Goal: Task Accomplishment & Management: Manage account settings

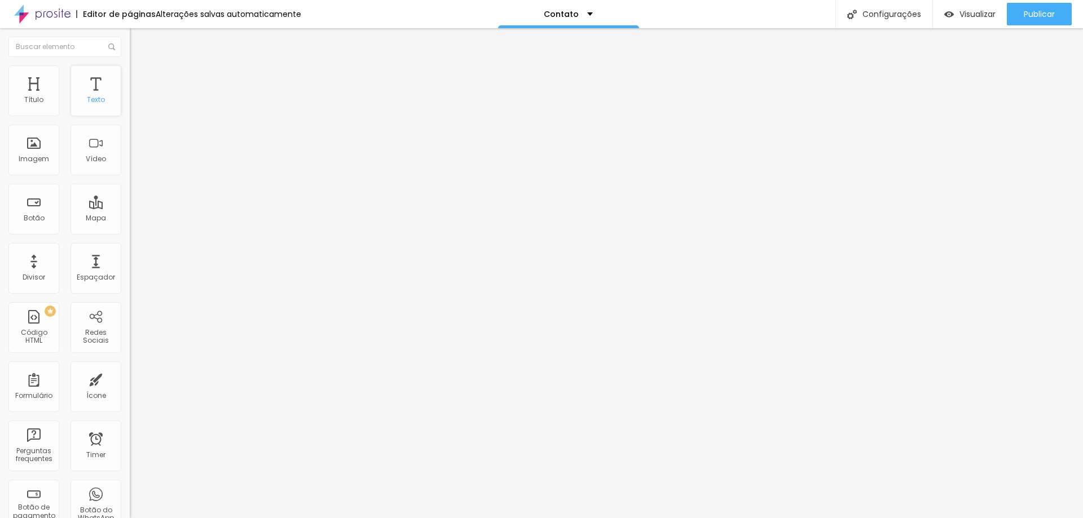
click at [88, 87] on div "Texto" at bounding box center [96, 90] width 51 height 51
click at [130, 115] on input "text" at bounding box center [197, 109] width 135 height 11
type input "(21)98164-6336"
click at [130, 390] on textarea "Olá, cheguei até você pela página {page_title} e gostaria de mais informações" at bounding box center [193, 399] width 127 height 19
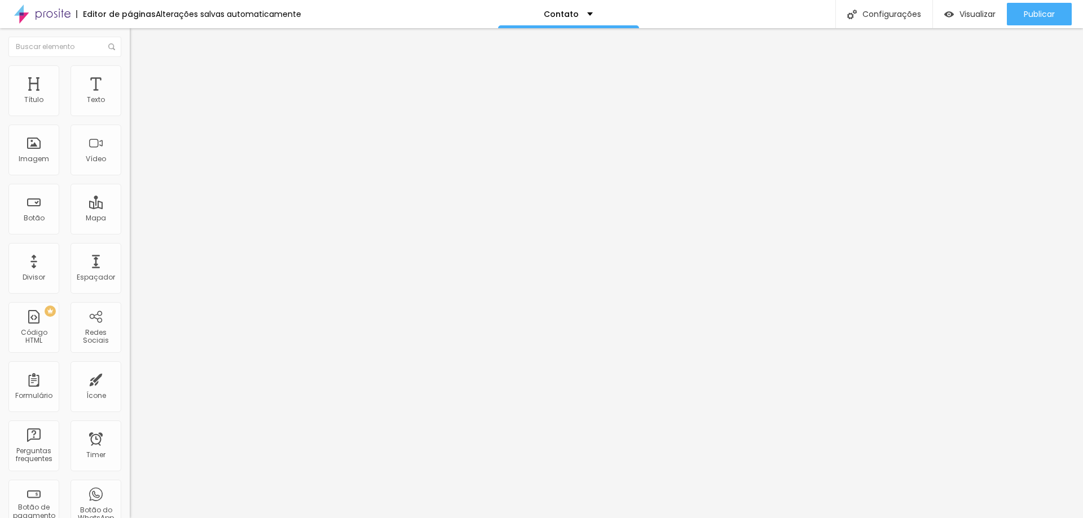
type textarea "Olá, cheguei até você pelo site e gostaria de mais informações sobre ensaios fo…"
click at [130, 437] on div at bounding box center [195, 441] width 130 height 9
click at [130, 83] on li "Estilo" at bounding box center [195, 79] width 130 height 11
click at [140, 76] on span "Conteúdo" at bounding box center [157, 71] width 35 height 10
click at [579, 11] on div "Contato" at bounding box center [568, 14] width 49 height 8
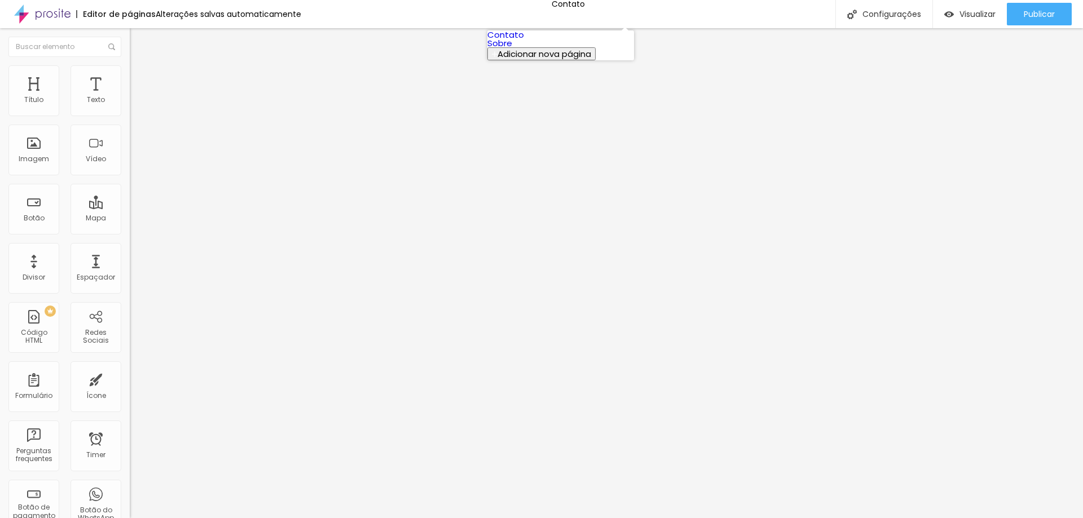
click at [512, 49] on link "Sobre" at bounding box center [499, 43] width 25 height 12
click at [130, 228] on div "Facebook" at bounding box center [195, 231] width 130 height 7
click at [130, 235] on img at bounding box center [134, 239] width 8 height 8
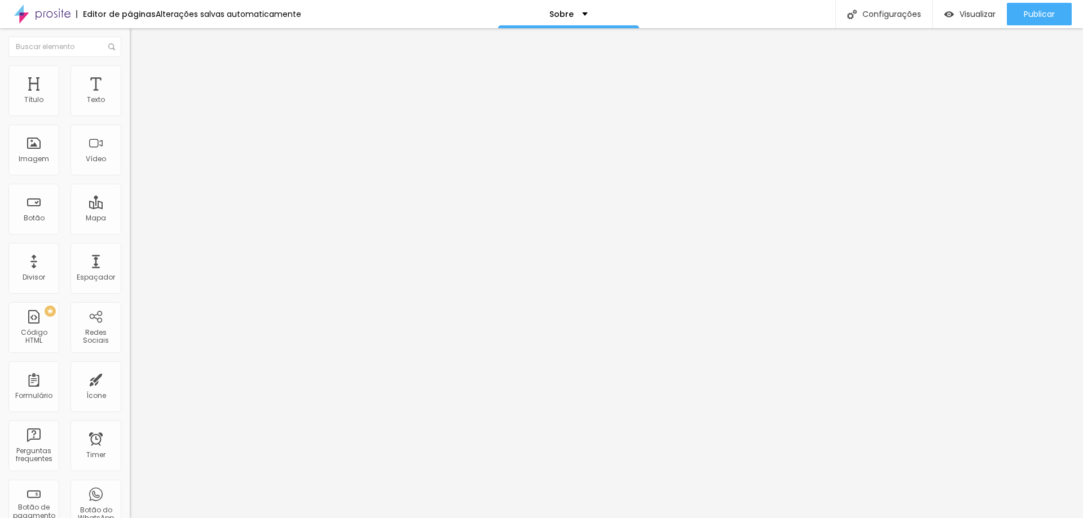
click at [130, 430] on button "+ Adicionar Icone" at bounding box center [165, 435] width 71 height 11
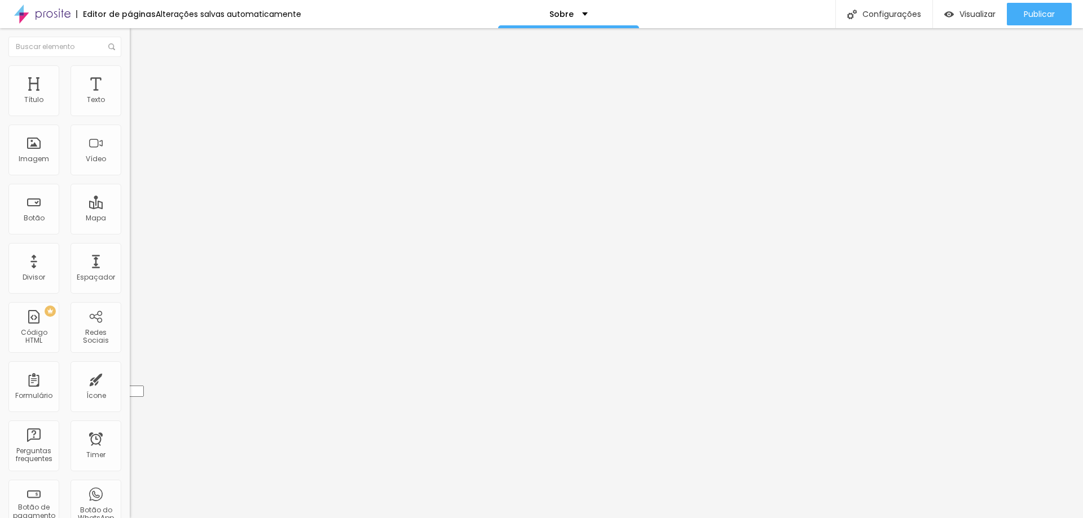
click at [130, 430] on div "WhatsApp" at bounding box center [195, 503] width 130 height 147
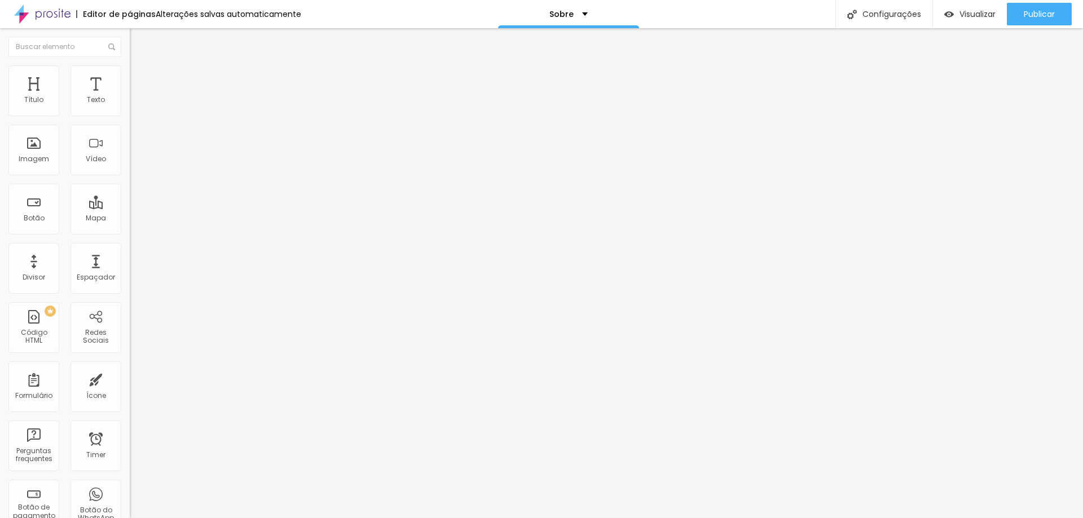
scroll to position [56, 0]
click at [130, 358] on div "Editar Redes Sociais Conteúdo Estilo Avançado Instagram Rede social Instagram E…" at bounding box center [195, 273] width 130 height 490
click at [130, 97] on span "Trocar imagem" at bounding box center [160, 92] width 61 height 10
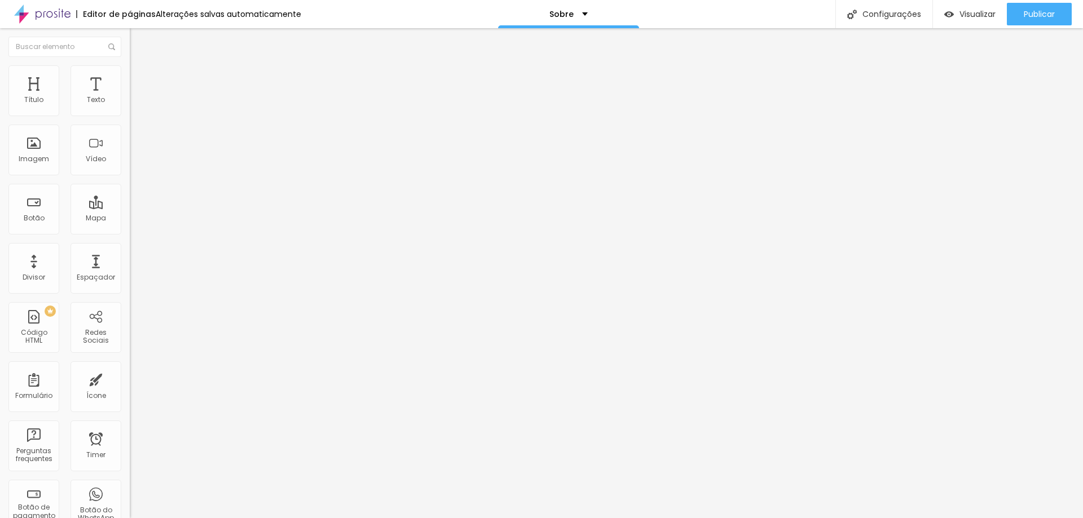
drag, startPoint x: 109, startPoint y: 170, endPoint x: 763, endPoint y: 390, distance: 689.4
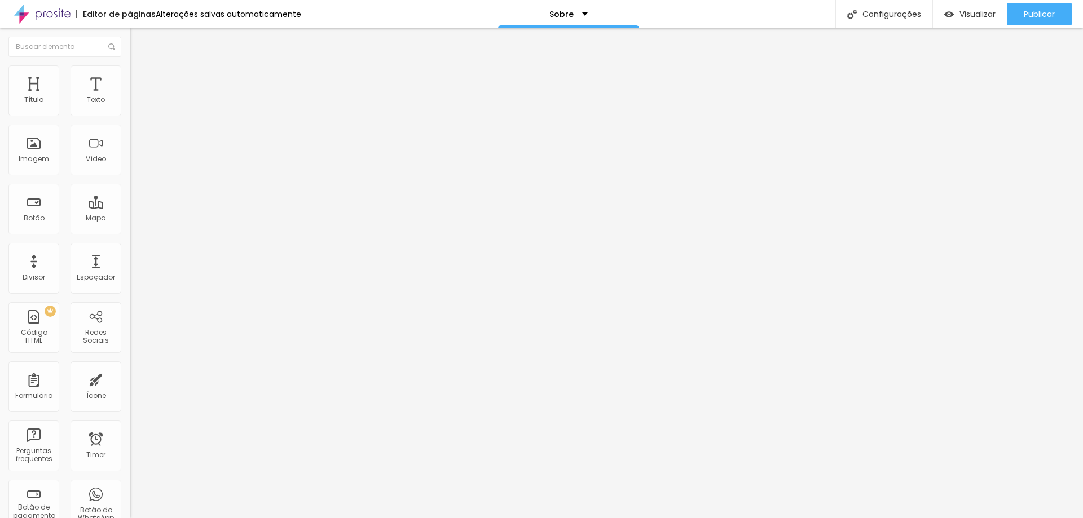
click at [1029, 8] on div "Publicar" at bounding box center [1039, 14] width 31 height 23
click at [877, 18] on div "Configurações" at bounding box center [883, 14] width 97 height 28
type input "Sobre o Fotógrafo"
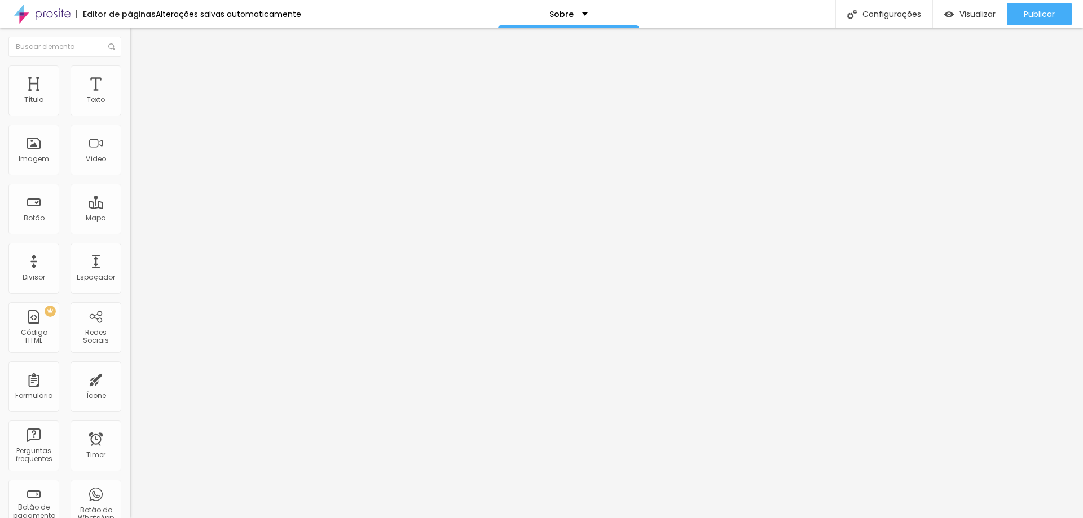
drag, startPoint x: 723, startPoint y: 465, endPoint x: 715, endPoint y: 355, distance: 110.3
click at [1038, 15] on span "Publicar" at bounding box center [1039, 14] width 31 height 9
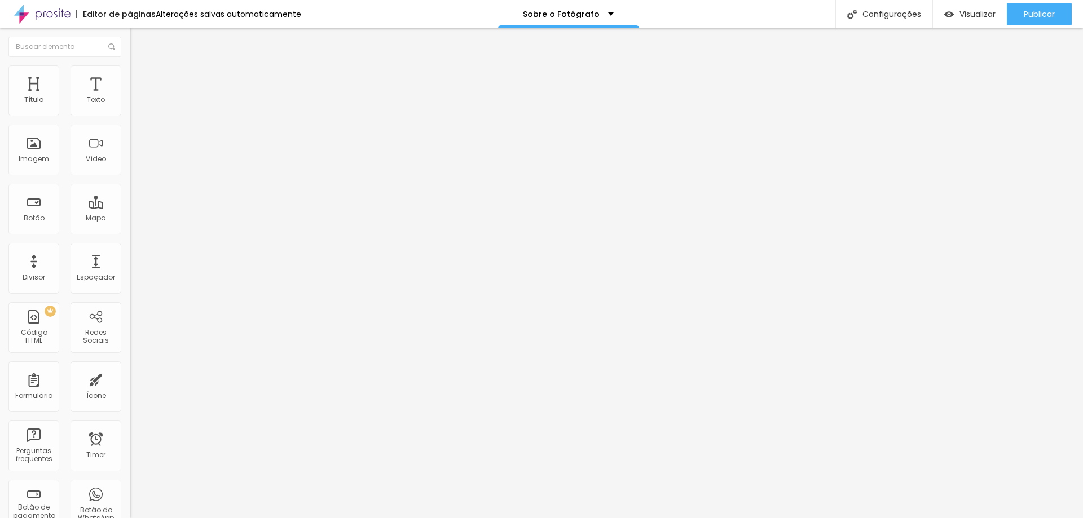
click at [130, 228] on div "Instagram" at bounding box center [195, 231] width 130 height 7
click at [130, 384] on input "https://" at bounding box center [197, 389] width 135 height 11
type input "[DOMAIN_NAME][URL]"
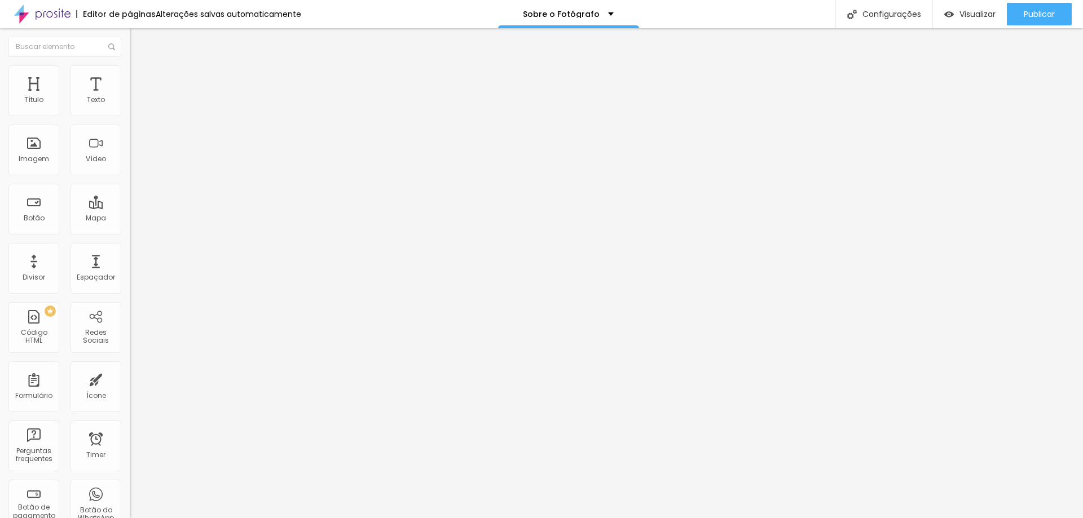
type input "[DOMAIN_NAME][URL]"
click at [1063, 12] on button "Publicar" at bounding box center [1039, 14] width 65 height 23
click at [130, 226] on input at bounding box center [206, 231] width 153 height 11
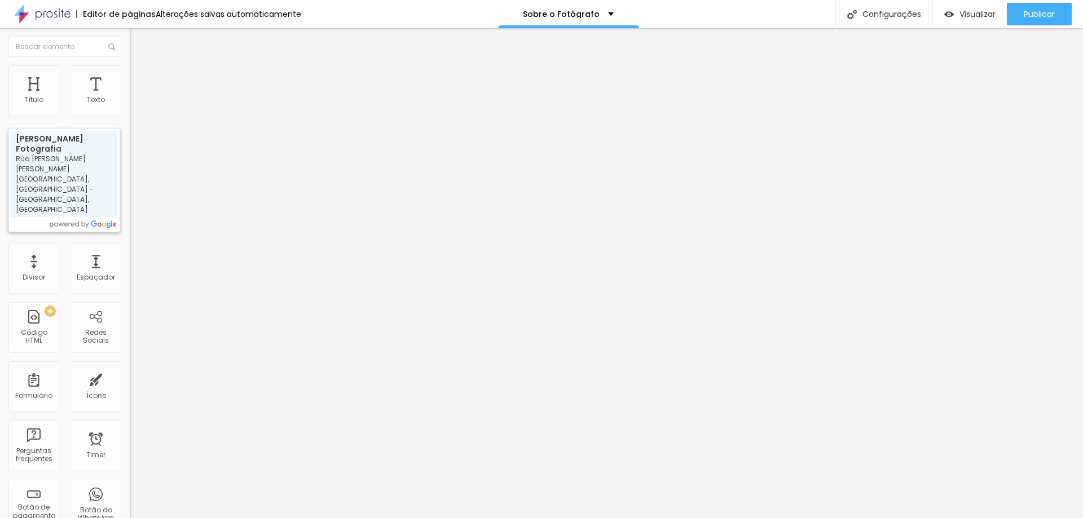
type input "[PERSON_NAME] Fotografia - Rua [PERSON_NAME] [PERSON_NAME][GEOGRAPHIC_DATA], [G…"
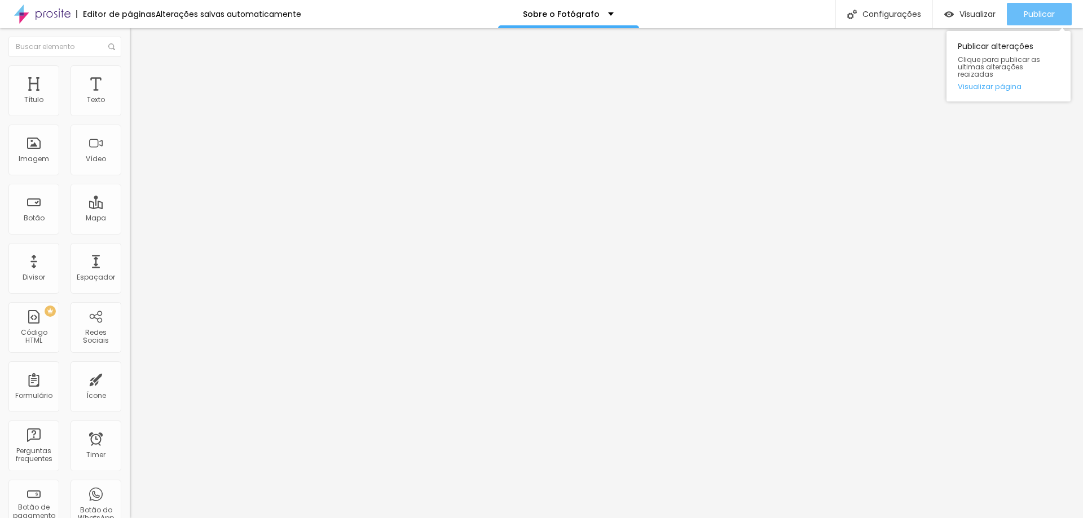
click at [1049, 8] on div "Publicar" at bounding box center [1039, 14] width 31 height 23
click at [130, 71] on li "Avançado" at bounding box center [195, 70] width 130 height 11
click at [140, 67] on span "Estilo" at bounding box center [148, 62] width 17 height 10
click at [130, 103] on img at bounding box center [134, 99] width 8 height 8
click at [965, 15] on span "Visualizar" at bounding box center [977, 14] width 36 height 9
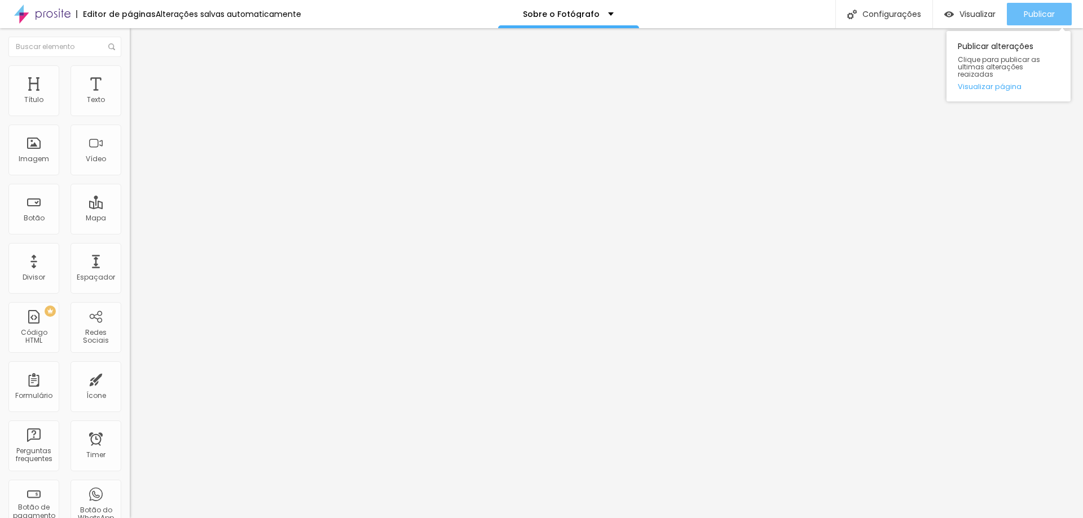
drag, startPoint x: 1045, startPoint y: 8, endPoint x: 979, endPoint y: 1, distance: 66.4
click at [1044, 10] on span "Publicar" at bounding box center [1039, 14] width 31 height 9
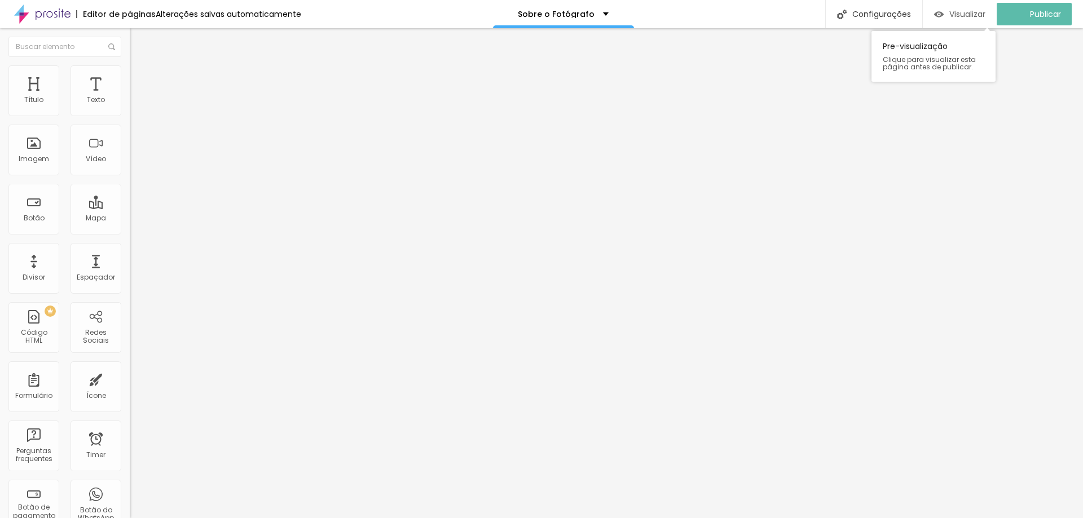
click at [970, 20] on div "Visualizar" at bounding box center [959, 14] width 51 height 23
click at [130, 143] on img at bounding box center [134, 139] width 8 height 8
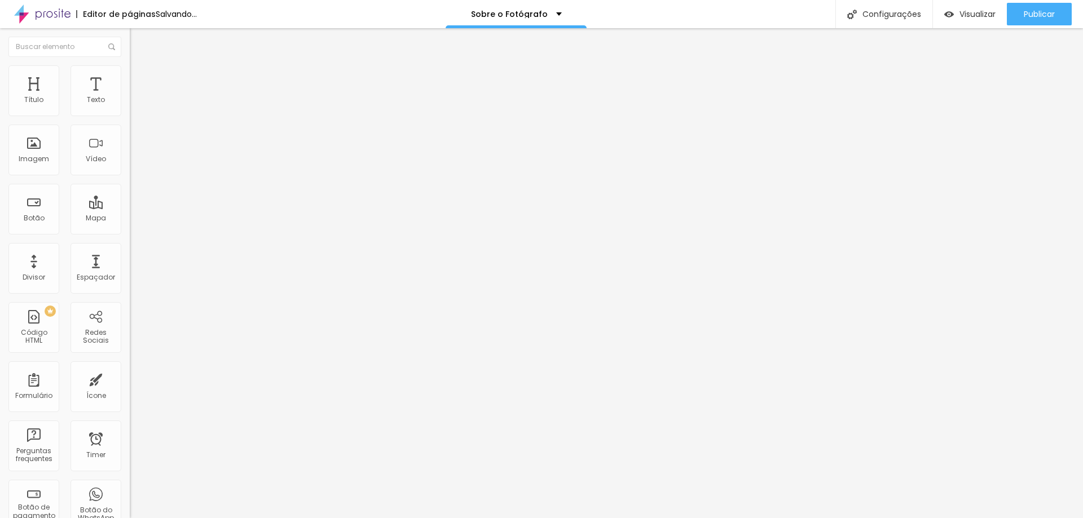
click at [130, 153] on div at bounding box center [195, 148] width 130 height 9
click at [130, 96] on div "Trocar imagem" at bounding box center [195, 92] width 130 height 8
click at [130, 97] on span "Trocar imagem" at bounding box center [160, 92] width 61 height 10
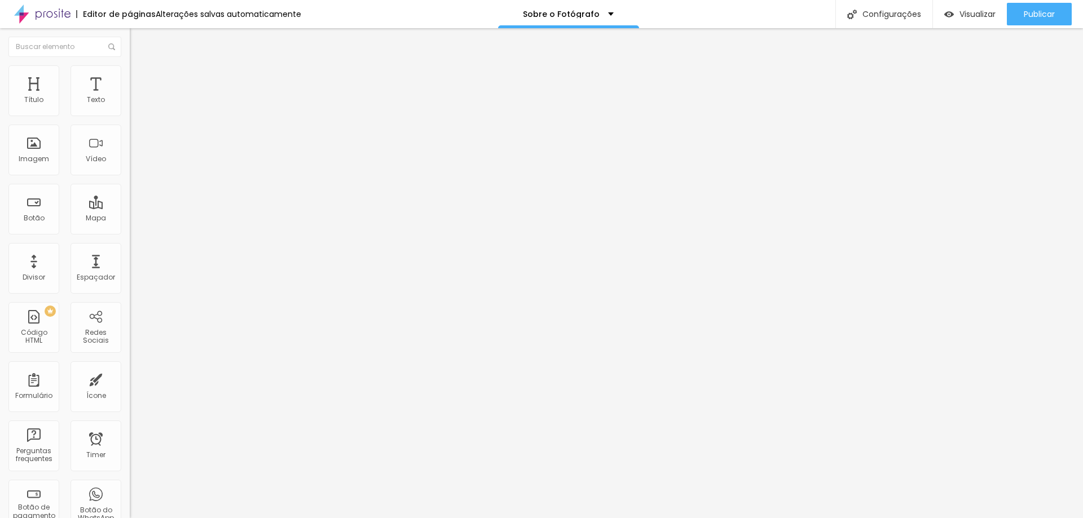
click at [130, 71] on li "Estilo" at bounding box center [195, 70] width 130 height 11
type input "12"
type input "13"
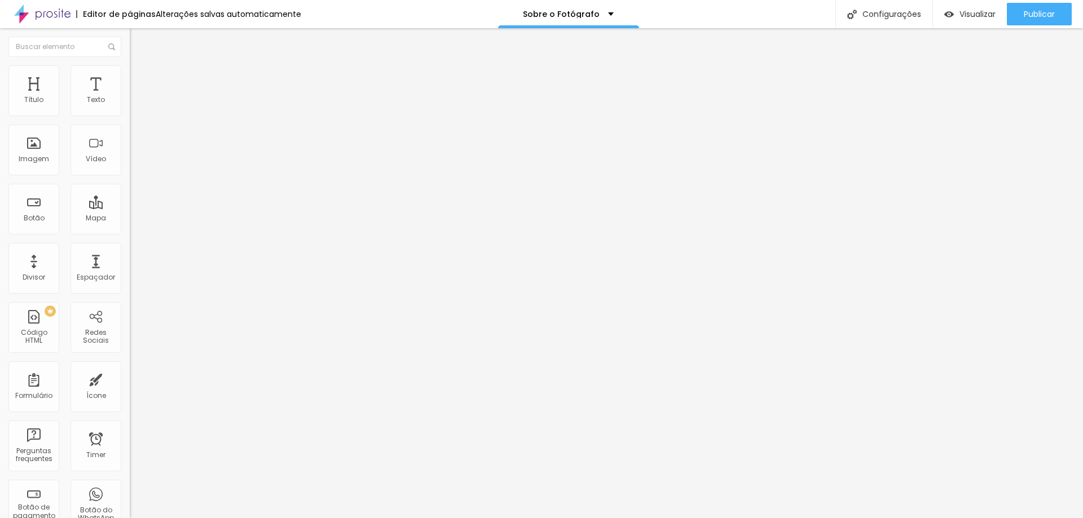
type input "13"
type input "20"
type input "23"
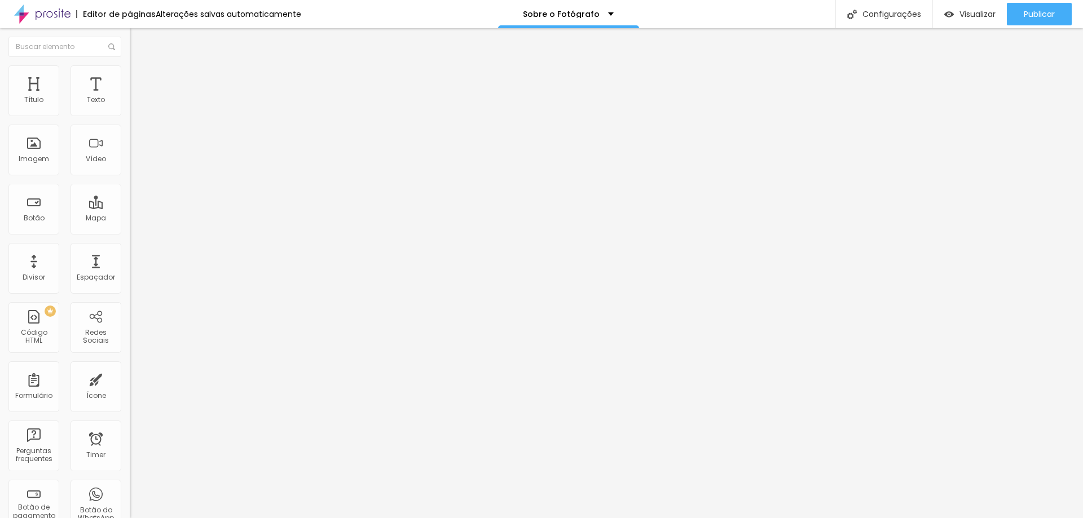
type input "25"
type input "26"
type input "28"
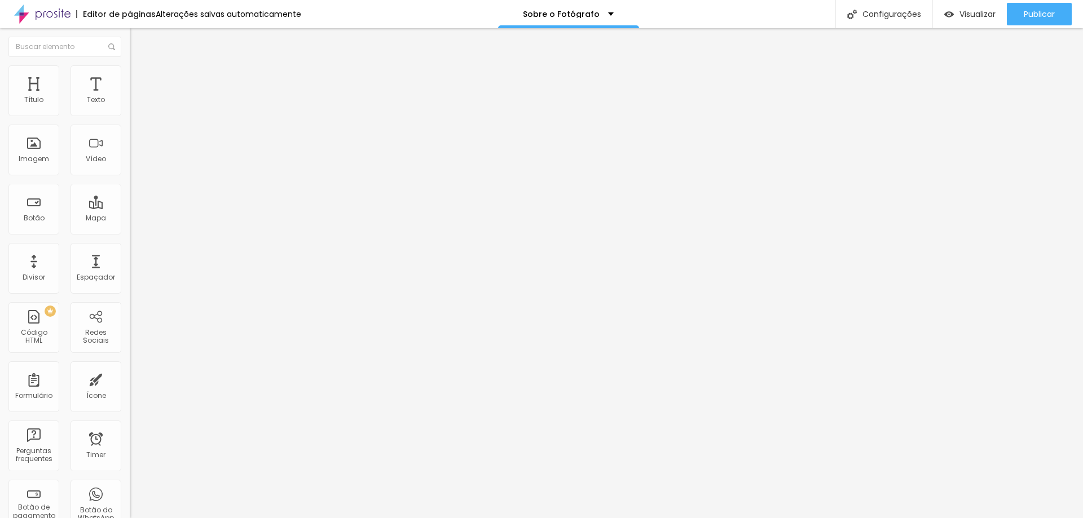
type input "28"
type input "30"
type input "31"
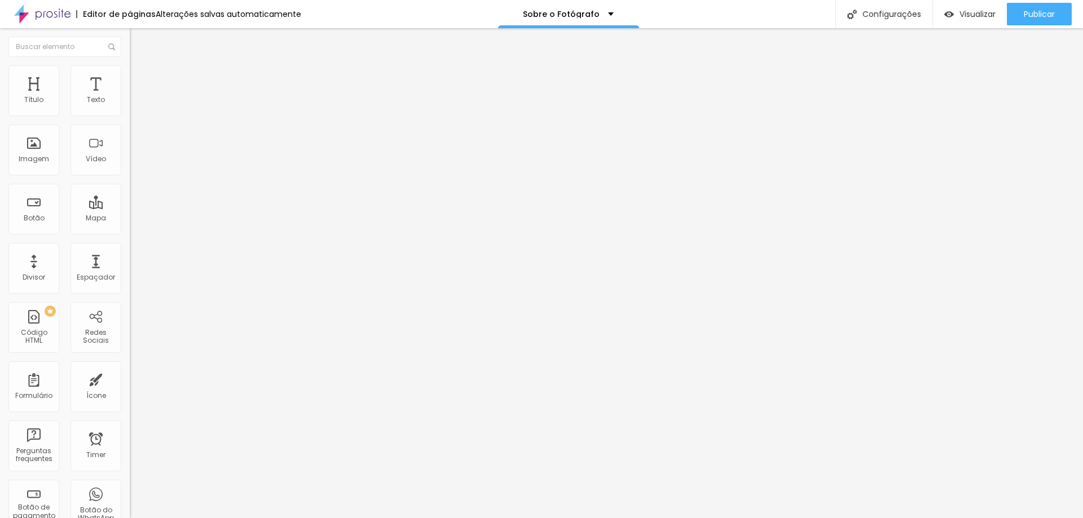
type input "33"
type input "35"
type input "33"
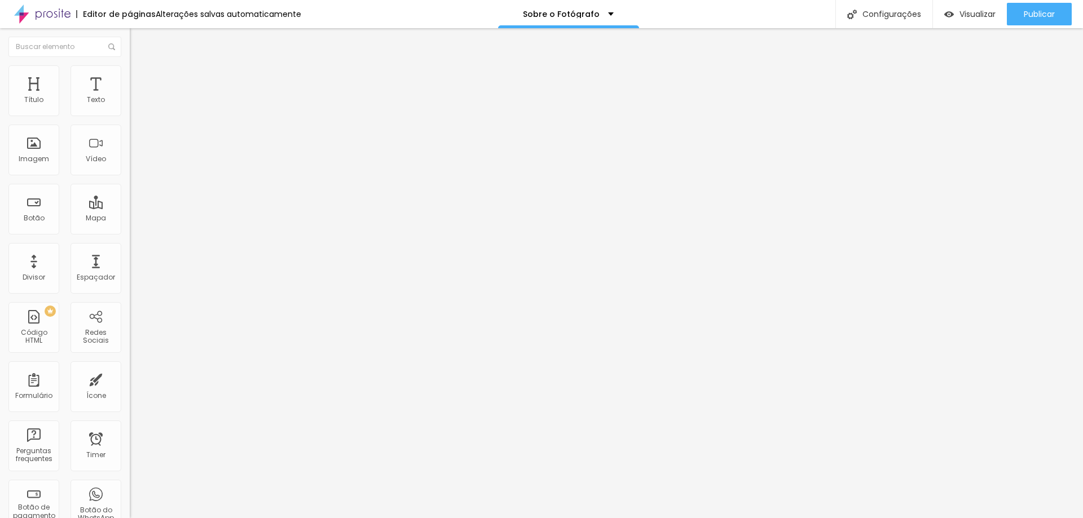
type input "33"
type input "31"
type input "30"
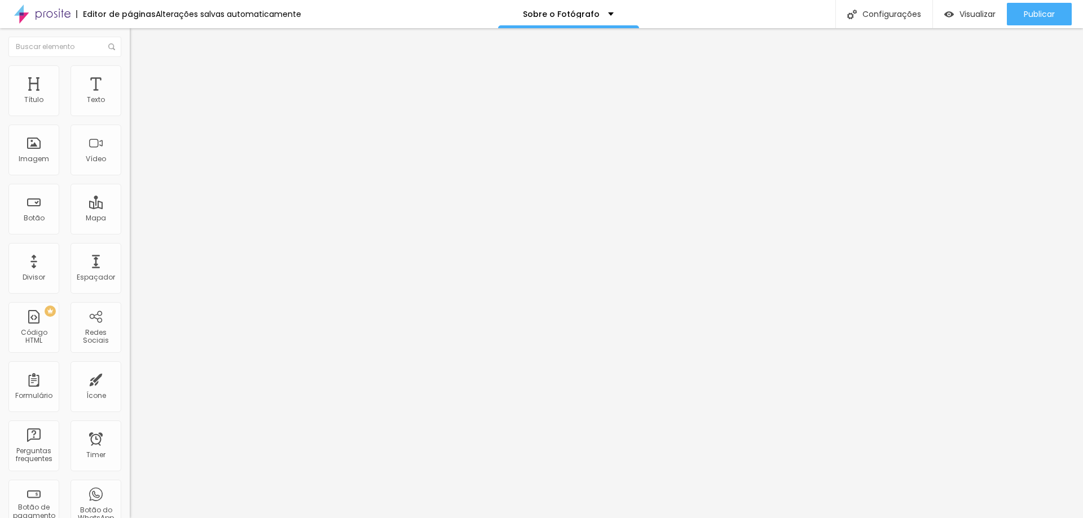
type input "26"
type input "25"
type input "21"
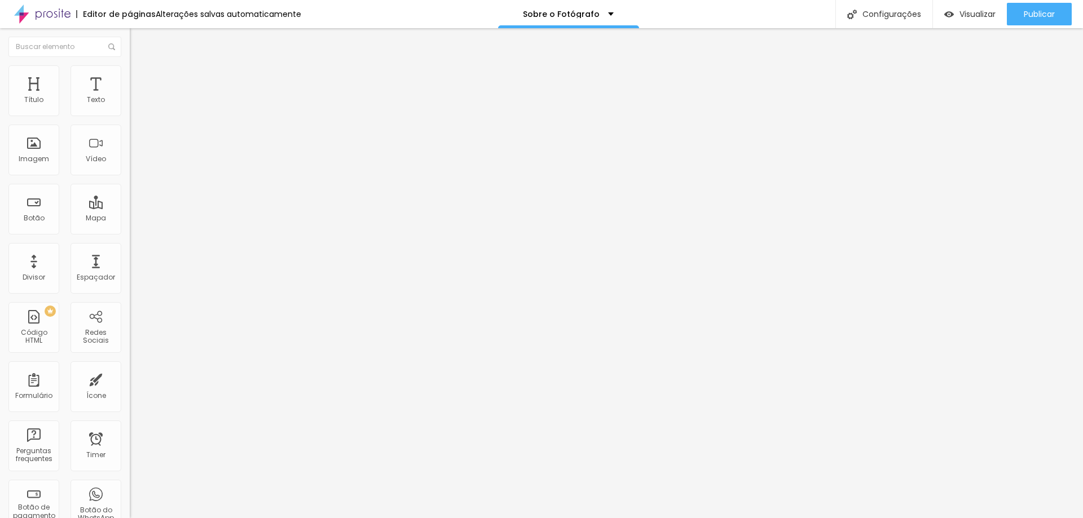
type input "21"
type input "18"
type input "13"
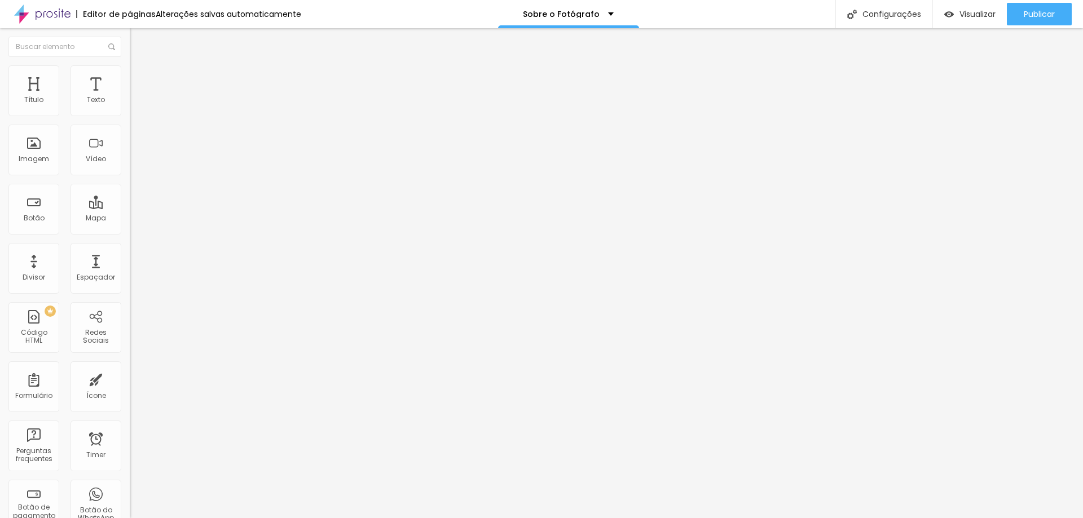
type input "10"
type input "7"
type input "5"
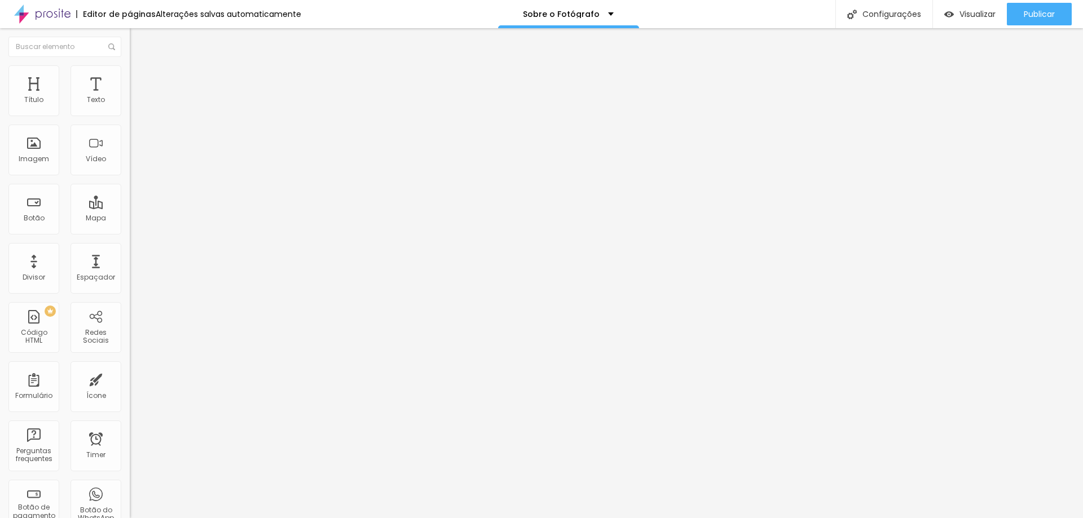
type input "5"
type input "3"
type input "2"
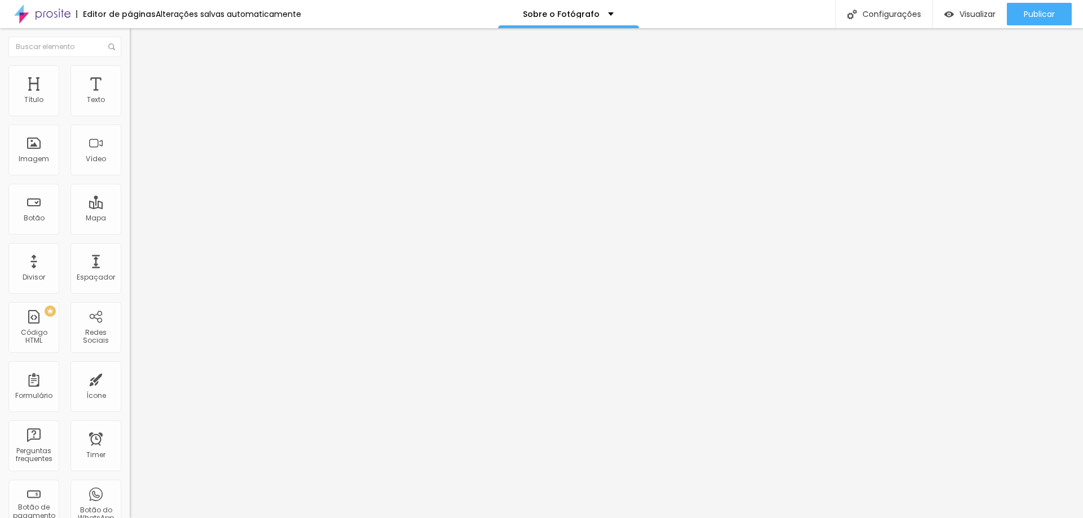
type input "0"
drag, startPoint x: 29, startPoint y: 142, endPoint x: 20, endPoint y: 148, distance: 10.8
click at [130, 248] on input "range" at bounding box center [166, 252] width 73 height 9
type input "95"
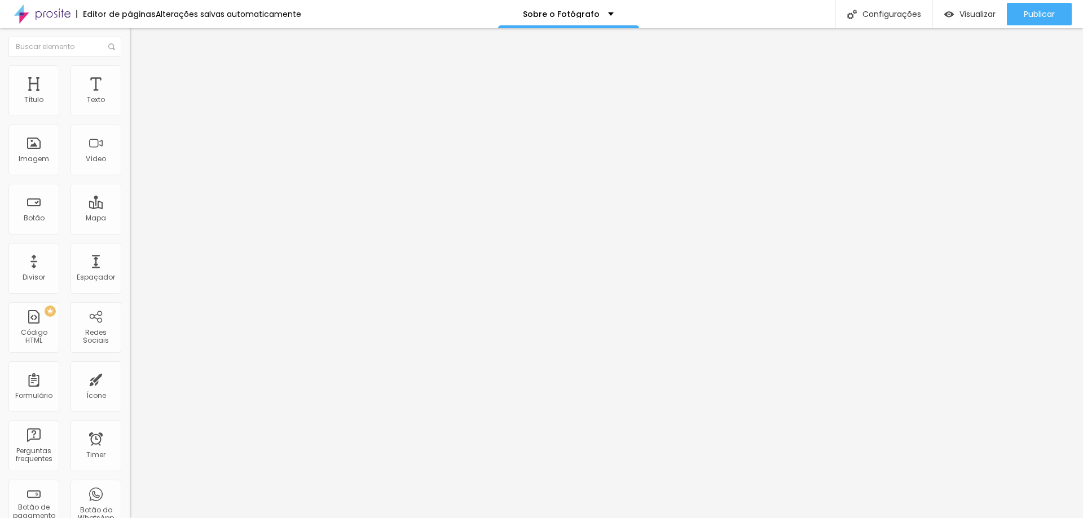
type input "95"
type input "90"
type input "85"
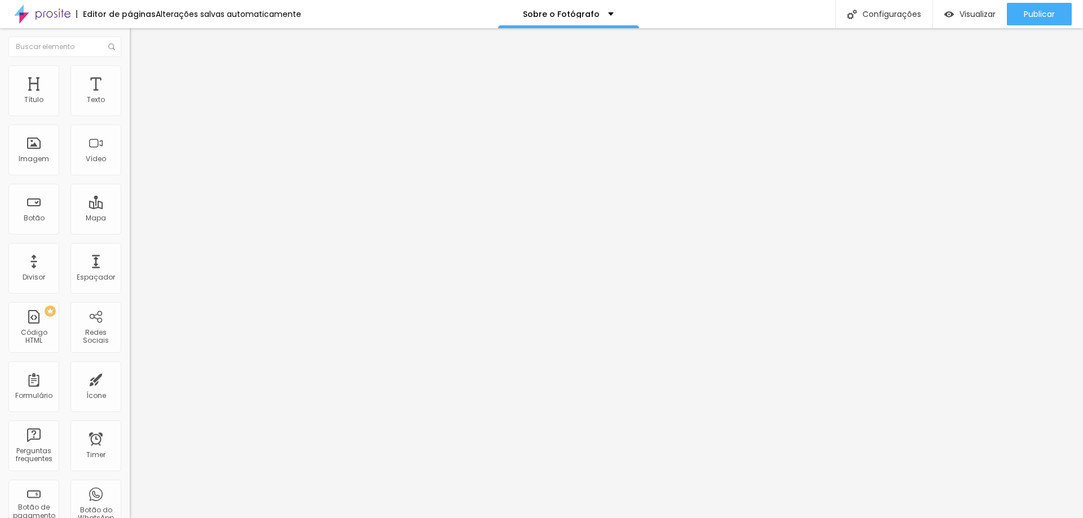
type input "80"
type input "75"
type input "70"
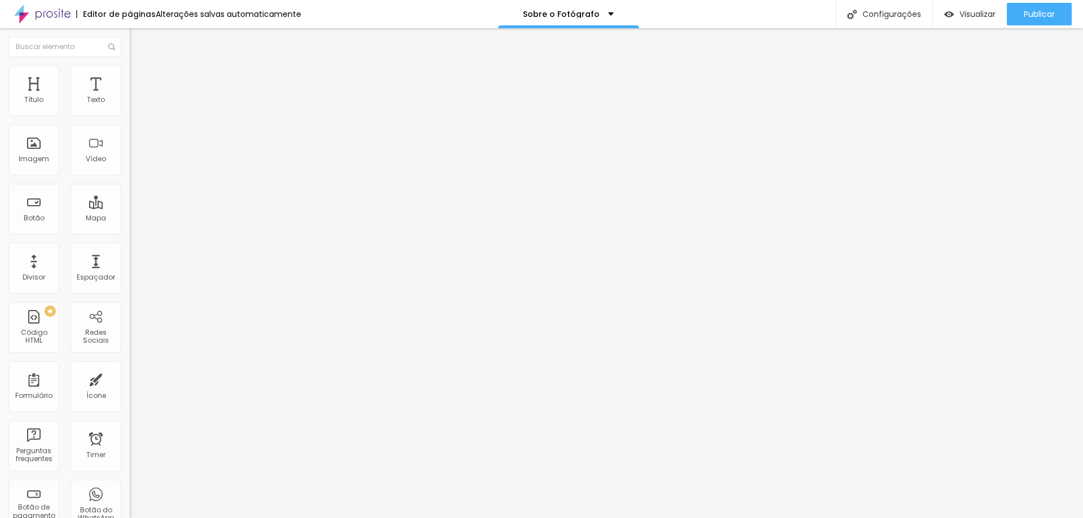
type input "70"
type input "65"
type input "70"
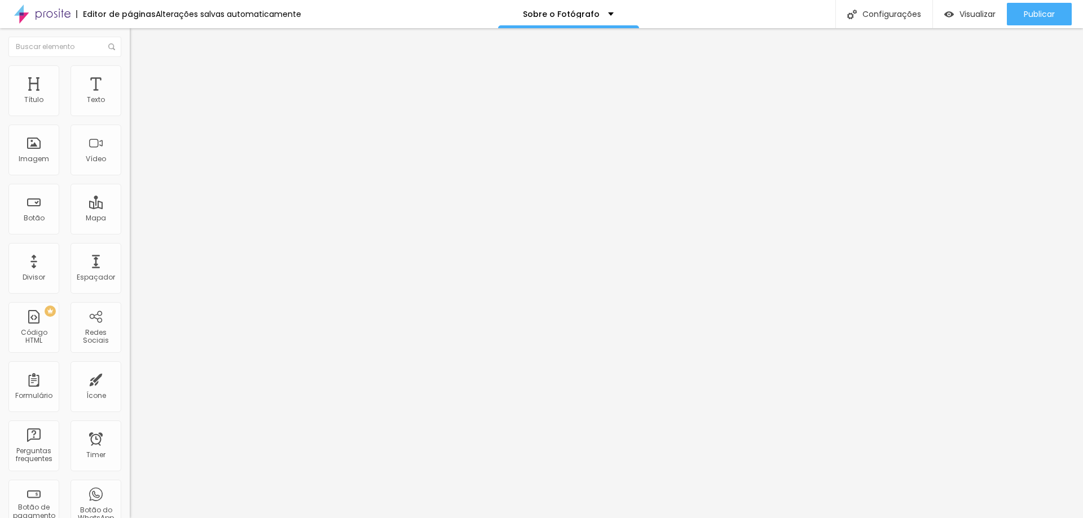
type input "75"
type input "90"
type input "100"
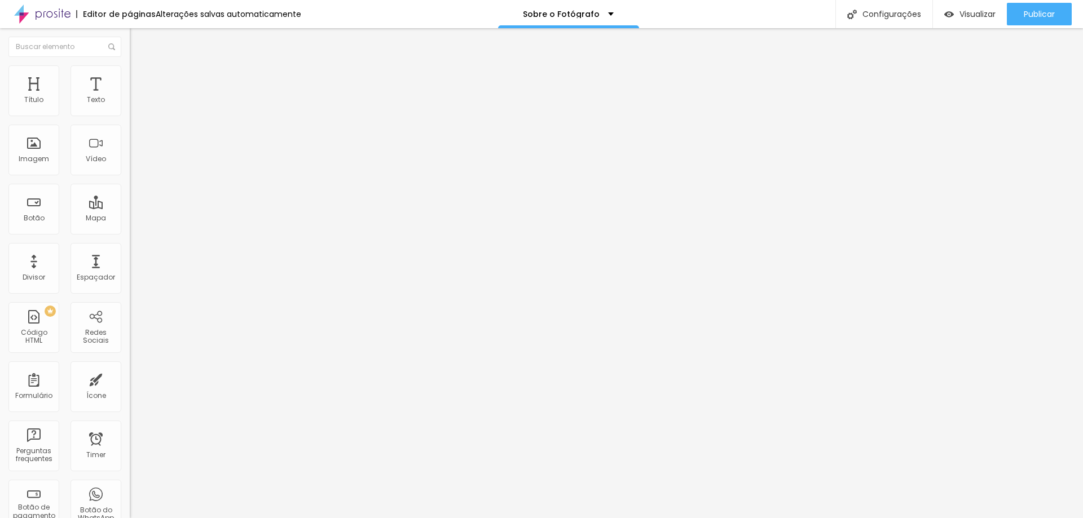
type input "100"
drag, startPoint x: 116, startPoint y: 123, endPoint x: 236, endPoint y: 133, distance: 121.1
click at [202, 116] on input "range" at bounding box center [166, 111] width 73 height 9
click at [130, 77] on img at bounding box center [135, 82] width 10 height 10
type input "2"
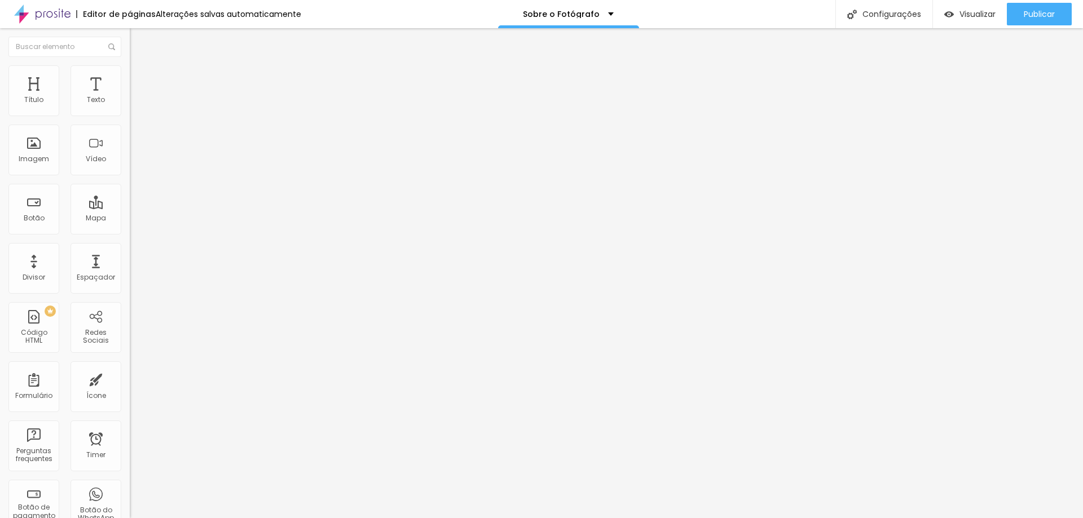
type input "2"
type input "6"
type input "7"
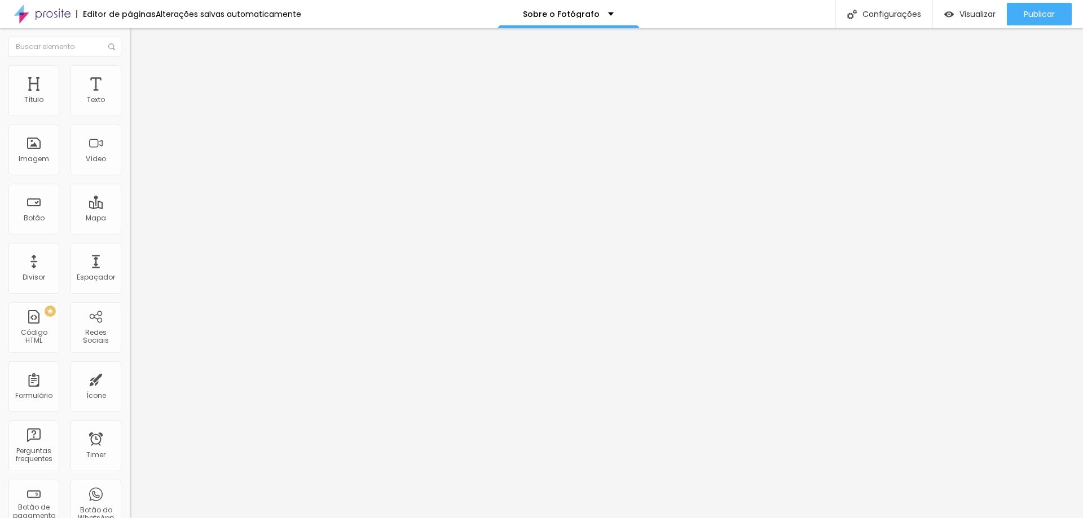
type input "9"
type input "12"
type input "16"
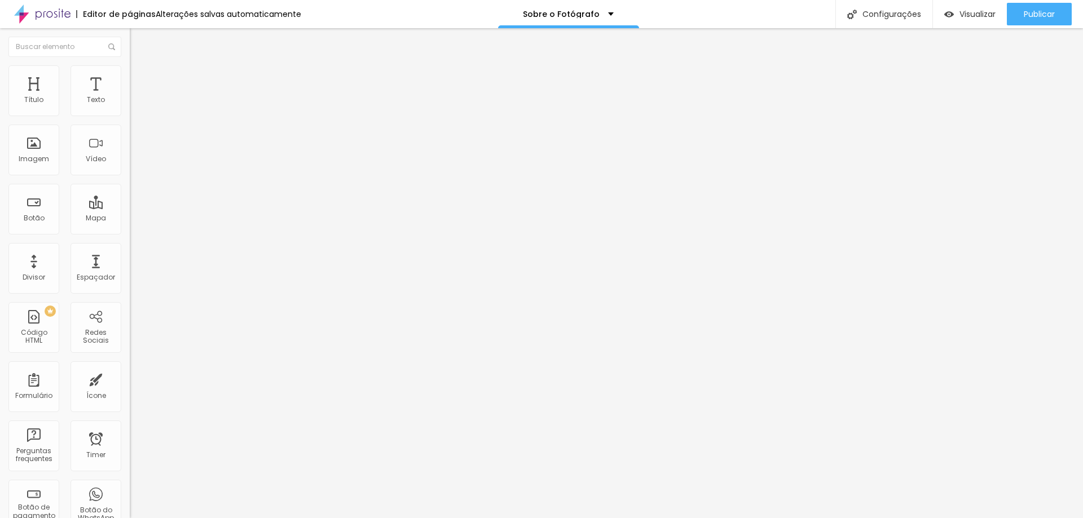
type input "16"
type input "20"
type input "24"
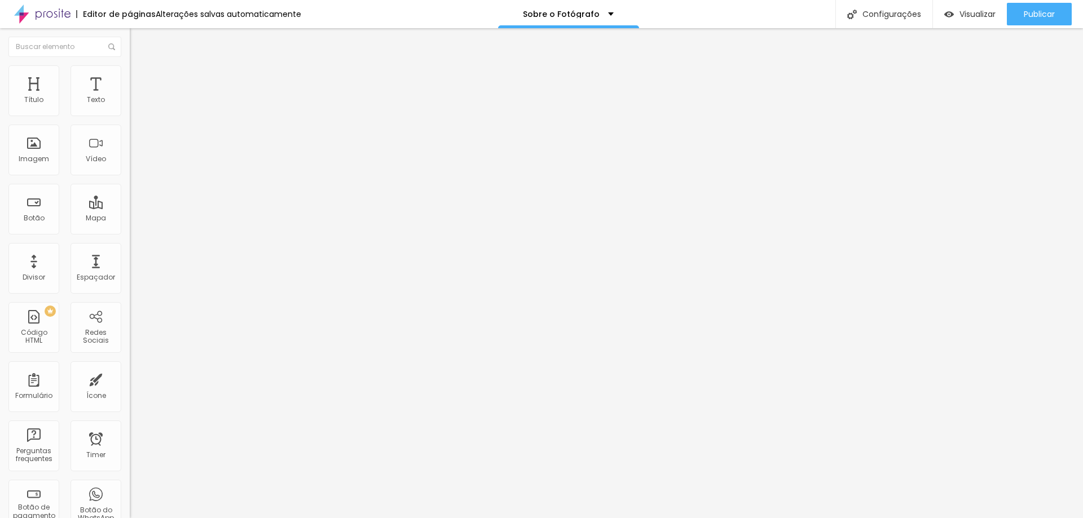
type input "26"
type input "30"
type input "33"
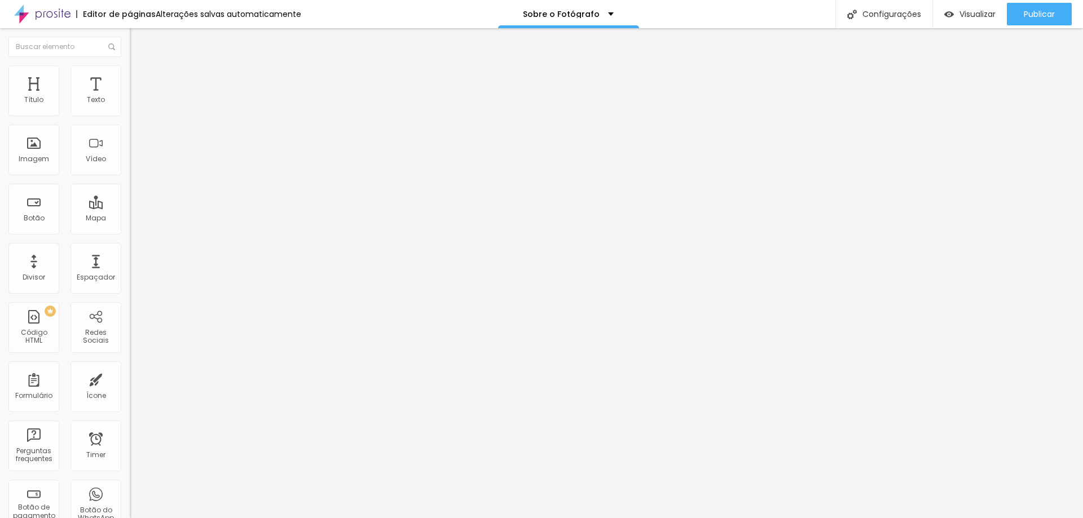
type input "33"
type input "36"
type input "39"
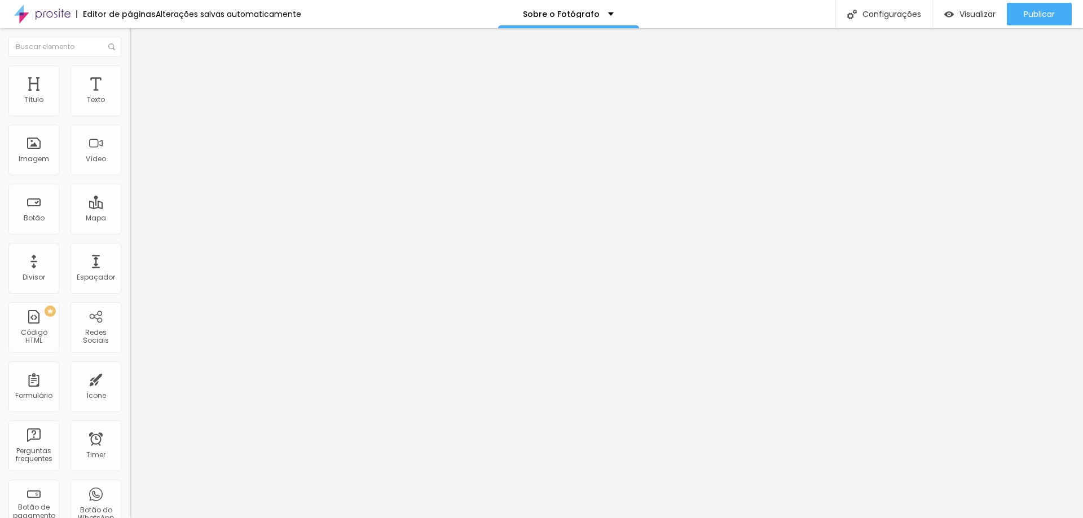
type input "43"
type input "44"
type input "42"
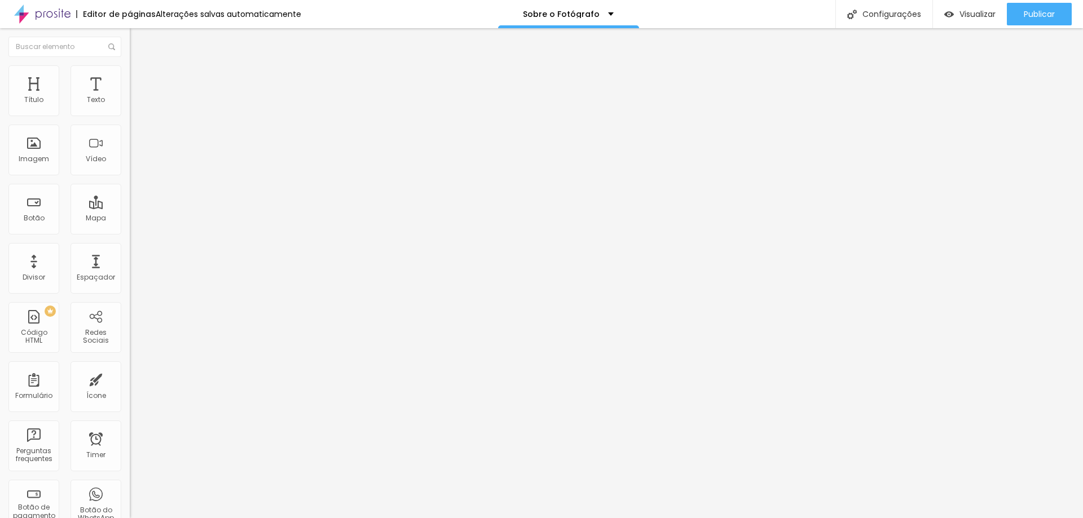
type input "42"
type input "40"
type input "39"
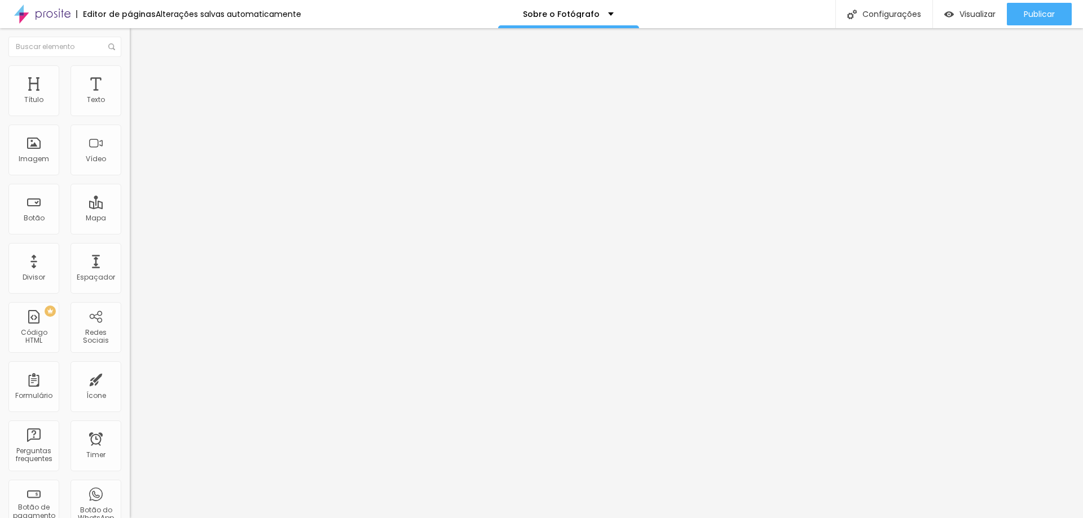
type input "35"
type input "30"
type input "25"
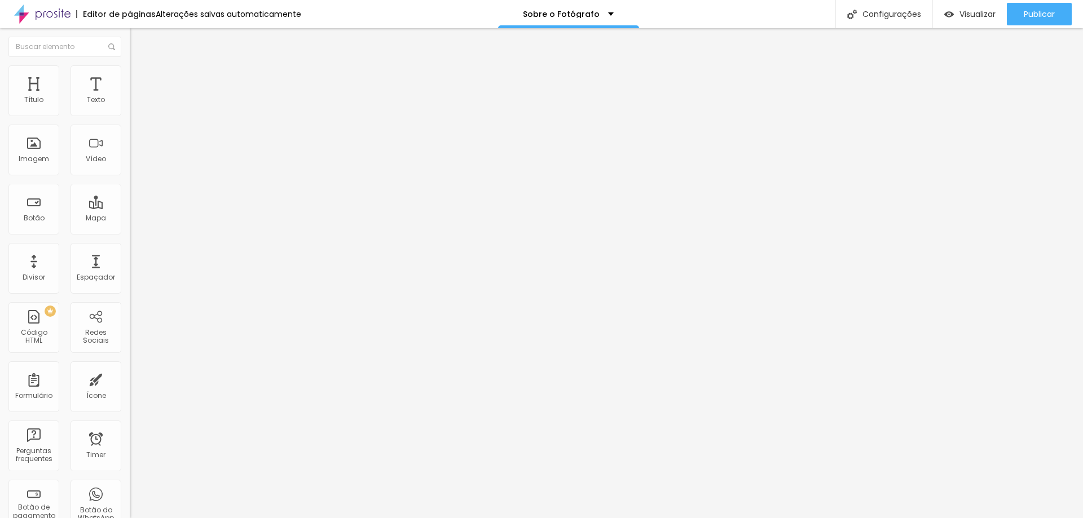
type input "25"
type input "21"
type input "17"
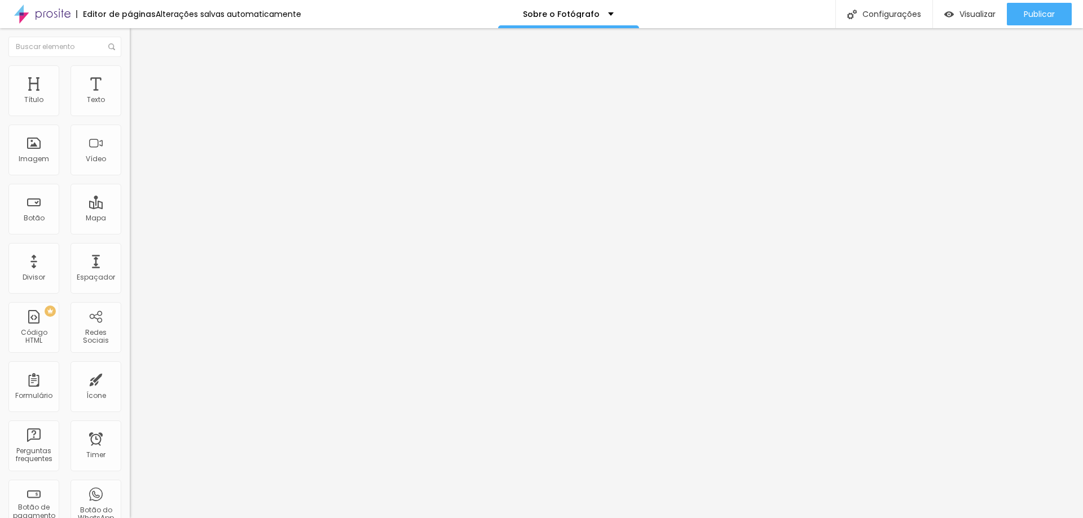
type input "13"
type input "7"
type input "1"
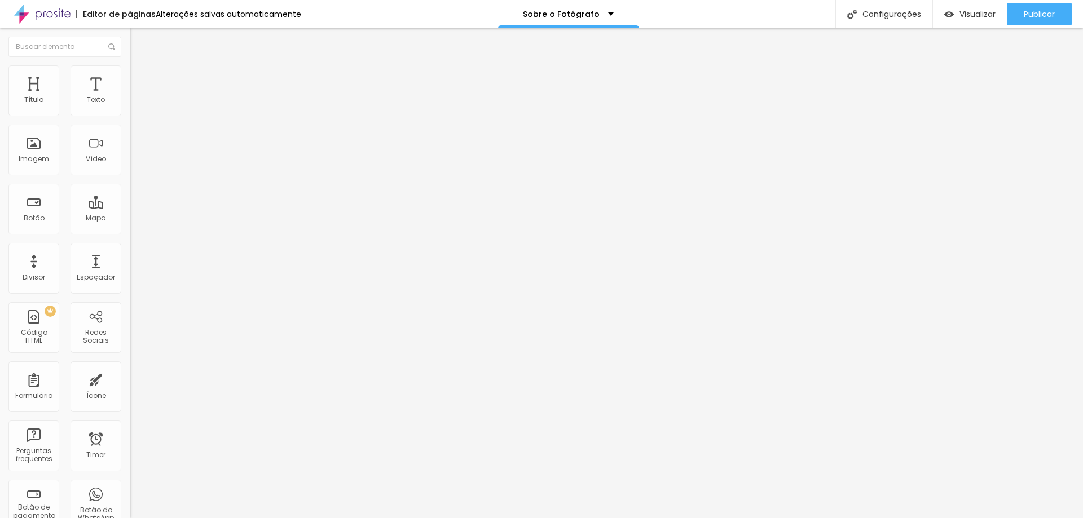
type input "1"
type input "0"
drag, startPoint x: 24, startPoint y: 113, endPoint x: 0, endPoint y: 113, distance: 23.7
click at [130, 219] on input "range" at bounding box center [166, 223] width 73 height 9
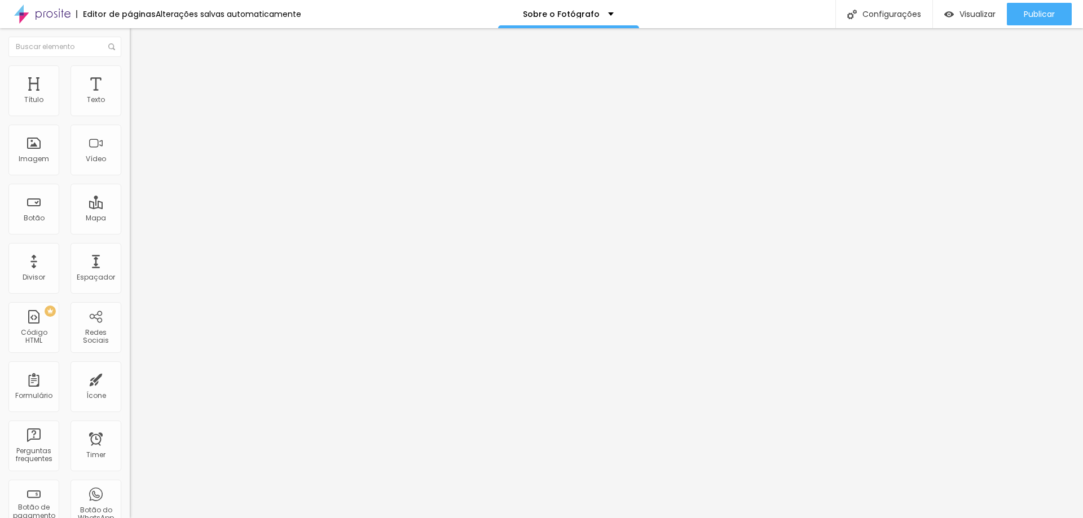
click at [140, 67] on span "Conteúdo" at bounding box center [157, 62] width 35 height 10
click at [130, 377] on div "Editar Imagem Conteúdo Estilo Avançado Trocar imagem Descrição da imagem (Alt) …" at bounding box center [195, 273] width 130 height 490
click at [1030, 7] on div "Publicar" at bounding box center [1039, 14] width 31 height 23
drag, startPoint x: 983, startPoint y: 12, endPoint x: 977, endPoint y: 12, distance: 6.2
click at [977, 12] on span "Visualizar" at bounding box center [967, 14] width 36 height 9
